Goal: Transaction & Acquisition: Download file/media

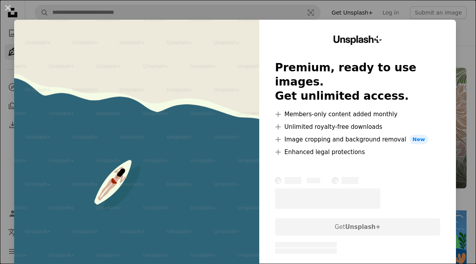
scroll to position [845, 0]
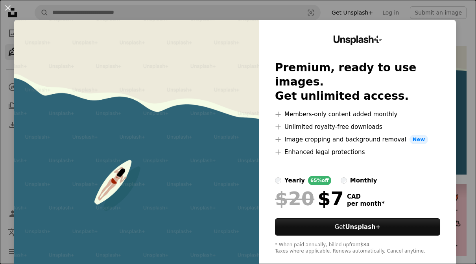
click at [334, 263] on div "An X shape Unsplash+ Premium, ready to use images. Get unlimited access. A plus…" at bounding box center [238, 132] width 476 height 264
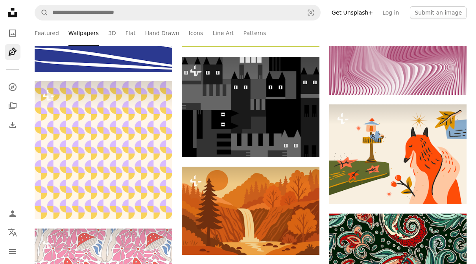
scroll to position [1108, 0]
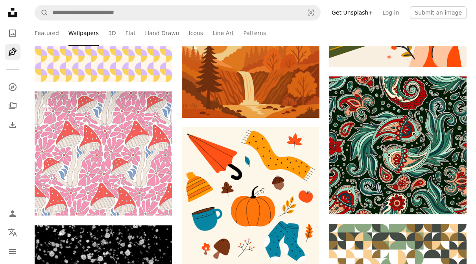
click at [401, 170] on img at bounding box center [398, 146] width 138 height 138
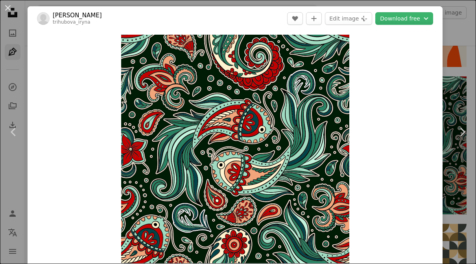
click at [449, 170] on link "Chevron right" at bounding box center [462, 132] width 28 height 76
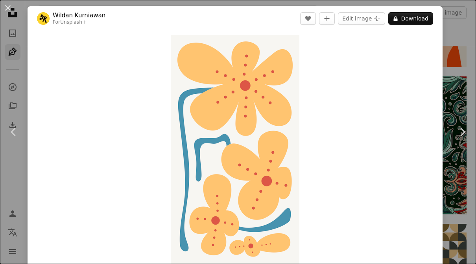
click at [13, 6] on button "An X shape" at bounding box center [7, 7] width 9 height 9
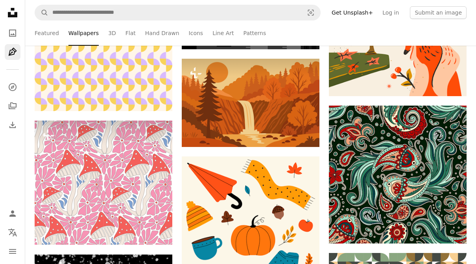
scroll to position [1200, 0]
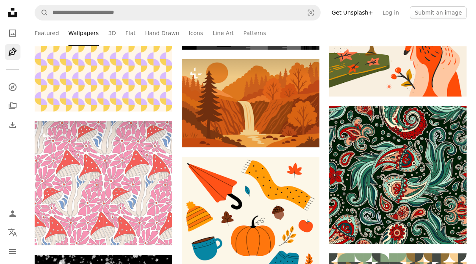
click at [49, 35] on link "Featured" at bounding box center [47, 32] width 24 height 25
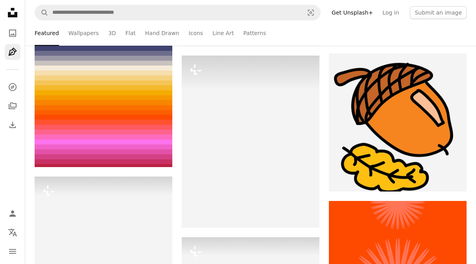
scroll to position [5353, 0]
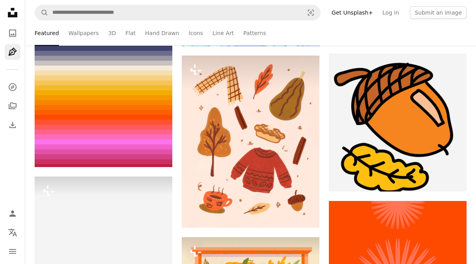
click at [109, 35] on link "3D" at bounding box center [112, 32] width 8 height 25
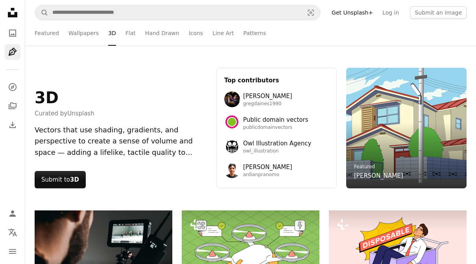
click at [12, 17] on icon at bounding box center [12, 12] width 9 height 9
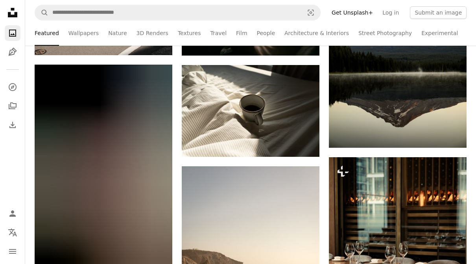
scroll to position [993, 0]
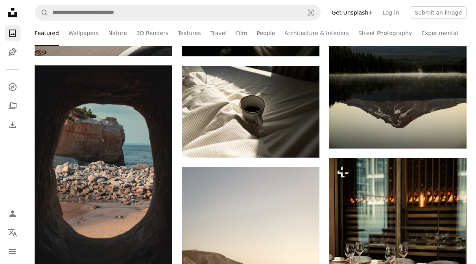
click at [290, 113] on img at bounding box center [251, 112] width 138 height 92
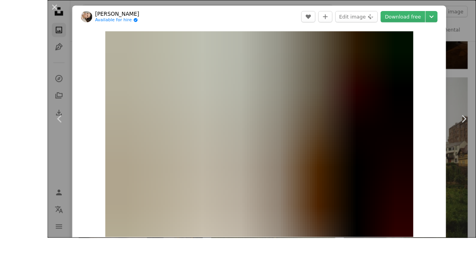
scroll to position [1325, 0]
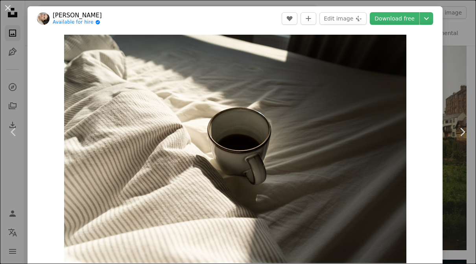
click at [11, 130] on link "Chevron left" at bounding box center [14, 132] width 28 height 76
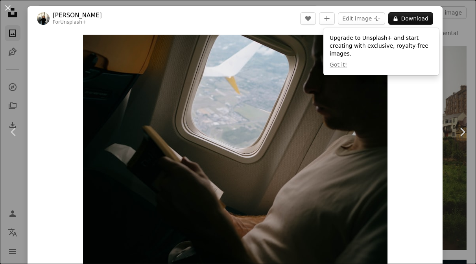
click at [8, 13] on button "An X shape" at bounding box center [7, 7] width 9 height 9
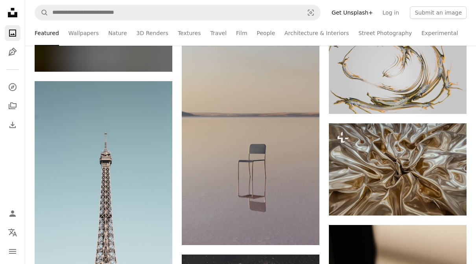
scroll to position [4779, 0]
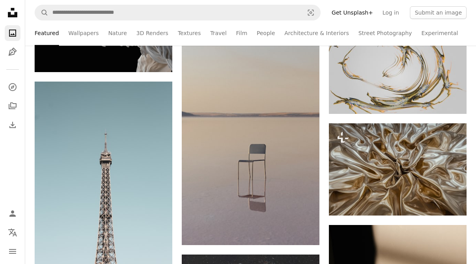
click at [271, 137] on img at bounding box center [251, 141] width 138 height 207
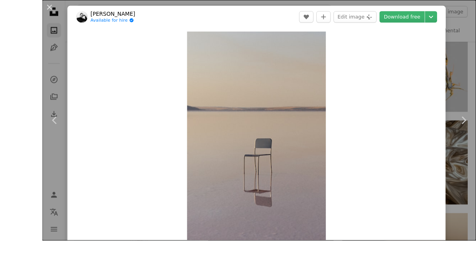
scroll to position [4786, 0]
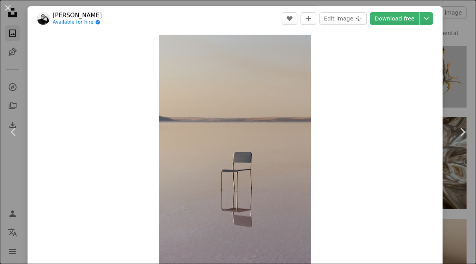
click at [10, 11] on button "An X shape" at bounding box center [7, 7] width 9 height 9
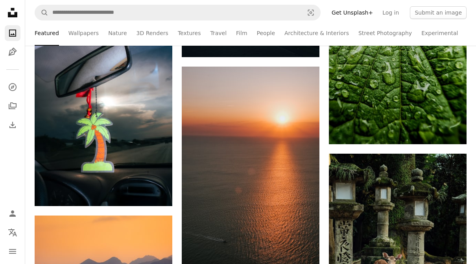
scroll to position [10364, 0]
click at [364, 33] on link "Street Photography" at bounding box center [385, 32] width 54 height 25
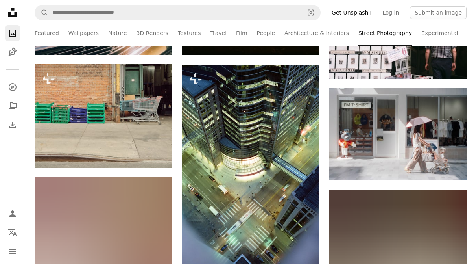
scroll to position [984, 0]
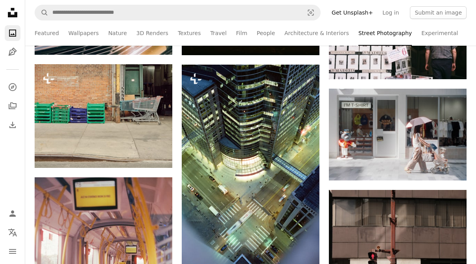
click at [120, 34] on link "Nature" at bounding box center [117, 32] width 18 height 25
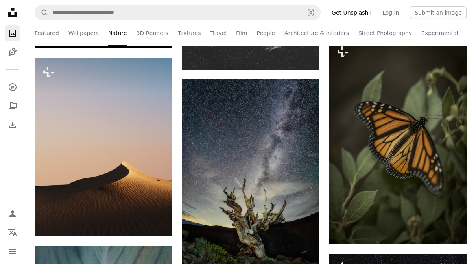
scroll to position [354, 0]
click at [155, 35] on link "3D Renders" at bounding box center [153, 32] width 32 height 25
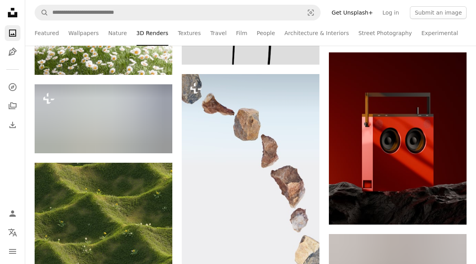
scroll to position [2619, 0]
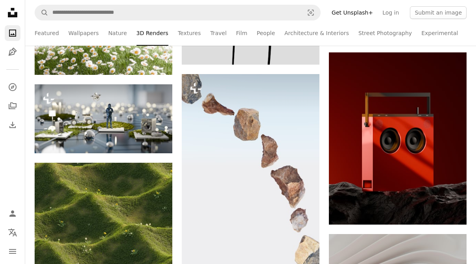
click at [121, 39] on link "Nature" at bounding box center [117, 32] width 18 height 25
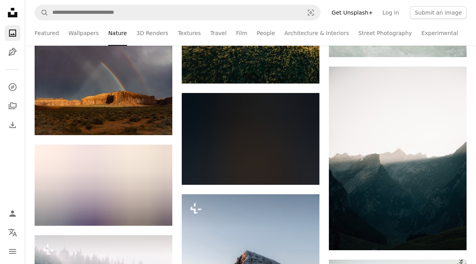
scroll to position [727, 0]
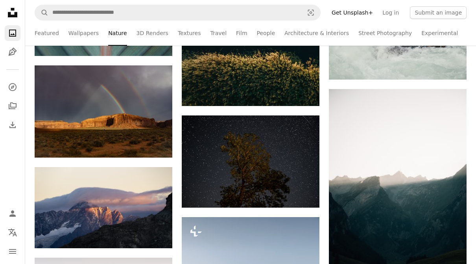
click at [408, 221] on img at bounding box center [398, 180] width 138 height 183
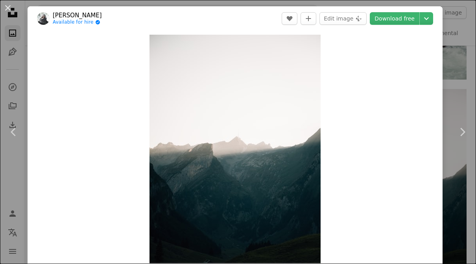
click at [400, 22] on link "Download free" at bounding box center [395, 18] width 50 height 13
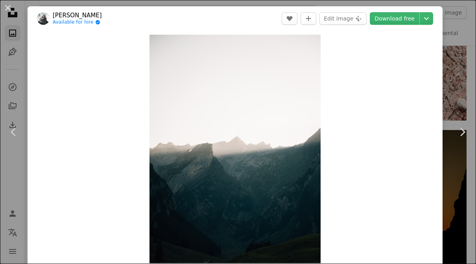
click at [6, 10] on button "An X shape" at bounding box center [7, 7] width 9 height 9
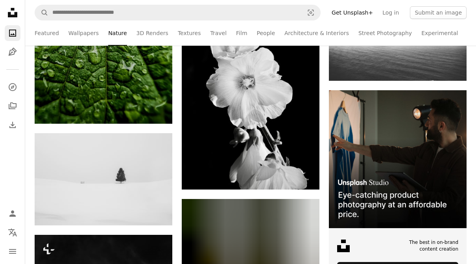
scroll to position [2257, 0]
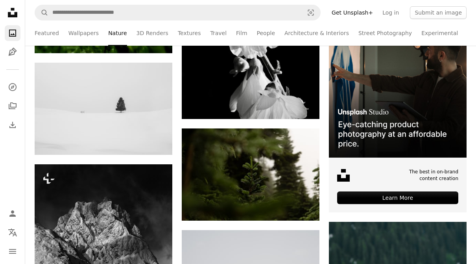
click at [142, 101] on img at bounding box center [104, 109] width 138 height 92
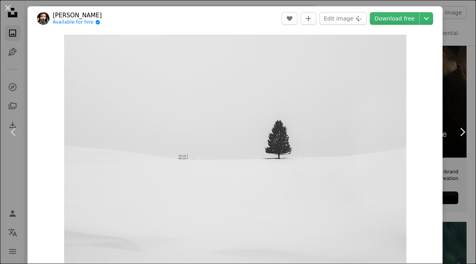
click at [443, 71] on div "Zoom in" at bounding box center [235, 149] width 415 height 236
click at [11, 11] on button "An X shape" at bounding box center [7, 7] width 9 height 9
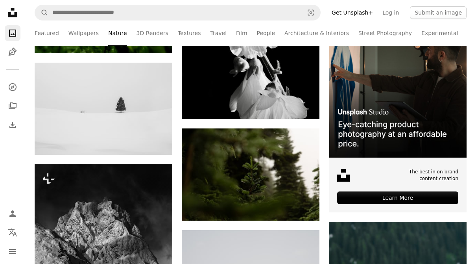
click at [160, 139] on link "Arrow pointing down" at bounding box center [157, 140] width 16 height 13
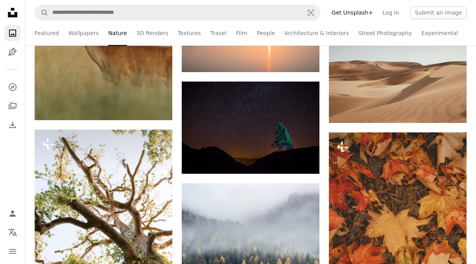
scroll to position [5851, 0]
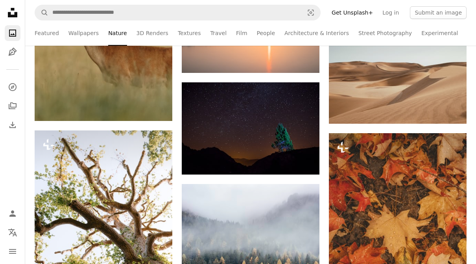
click at [236, 37] on link "Film" at bounding box center [241, 32] width 11 height 25
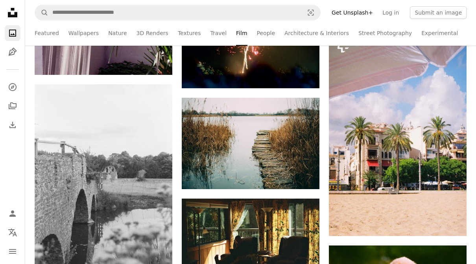
click at [216, 37] on link "Travel" at bounding box center [218, 32] width 17 height 25
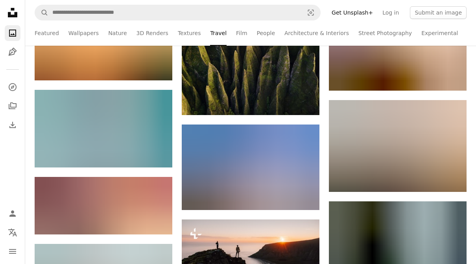
scroll to position [7879, 0]
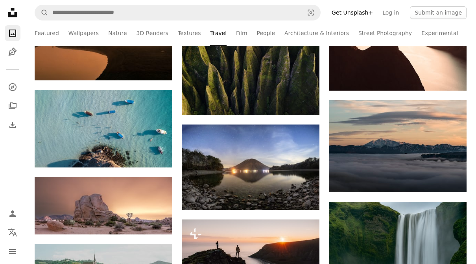
click at [275, 173] on img at bounding box center [251, 166] width 138 height 85
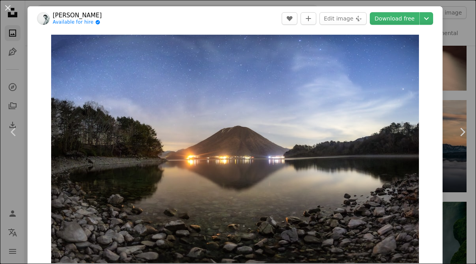
click at [8, 10] on button "An X shape" at bounding box center [7, 7] width 9 height 9
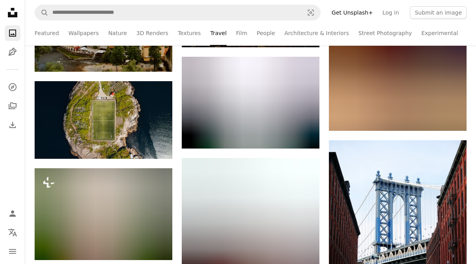
scroll to position [8143, 0]
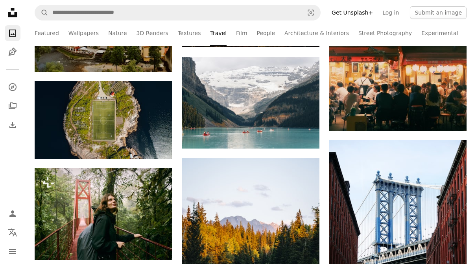
click at [292, 105] on img at bounding box center [251, 103] width 138 height 92
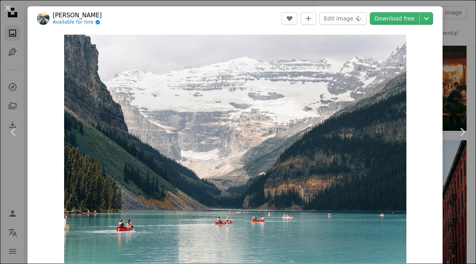
click at [404, 22] on link "Download free" at bounding box center [395, 18] width 50 height 13
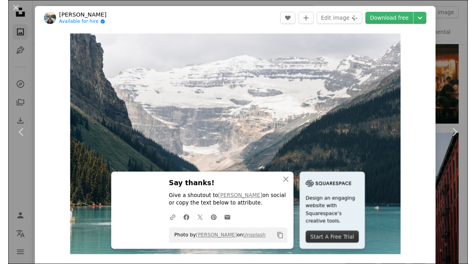
scroll to position [8155, 0]
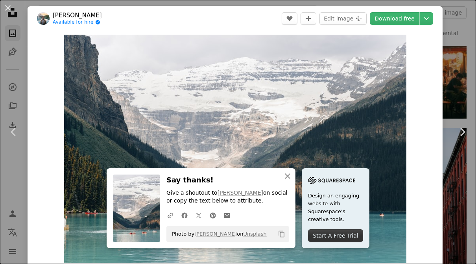
click at [4, 12] on button "An X shape" at bounding box center [7, 7] width 9 height 9
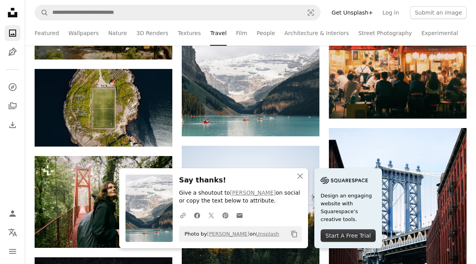
click at [328, 34] on link "Architecture & Interiors" at bounding box center [316, 32] width 65 height 25
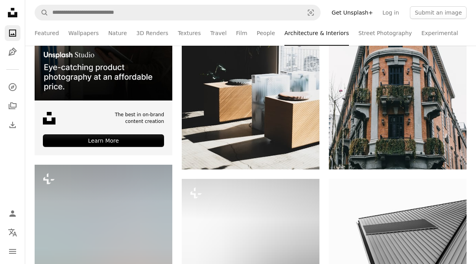
scroll to position [247, 0]
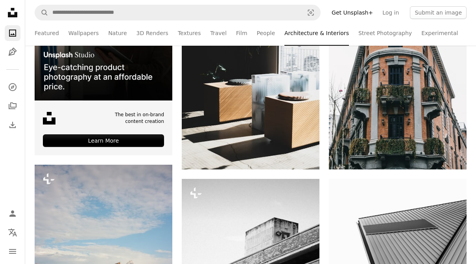
click at [388, 33] on link "Street Photography" at bounding box center [385, 32] width 54 height 25
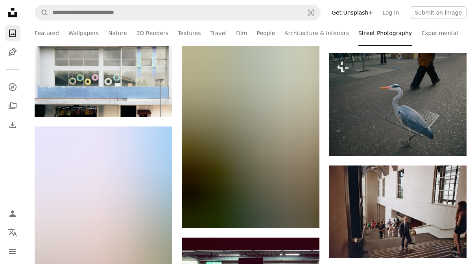
scroll to position [7372, 0]
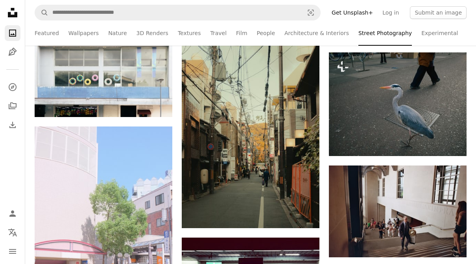
click at [311, 37] on link "Architecture & Interiors" at bounding box center [316, 32] width 65 height 25
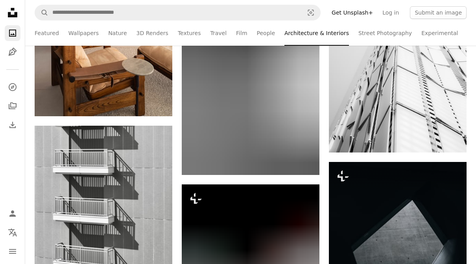
scroll to position [2964, 0]
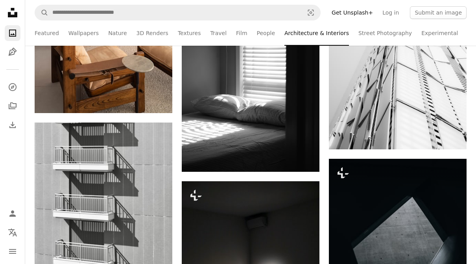
click at [87, 37] on link "Wallpapers" at bounding box center [83, 32] width 30 height 25
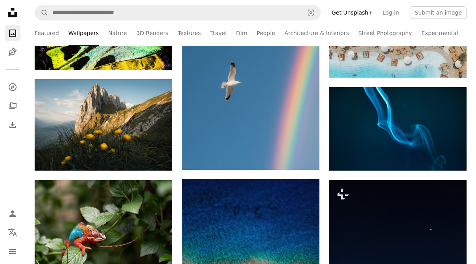
scroll to position [6861, 0]
